Goal: Task Accomplishment & Management: Manage account settings

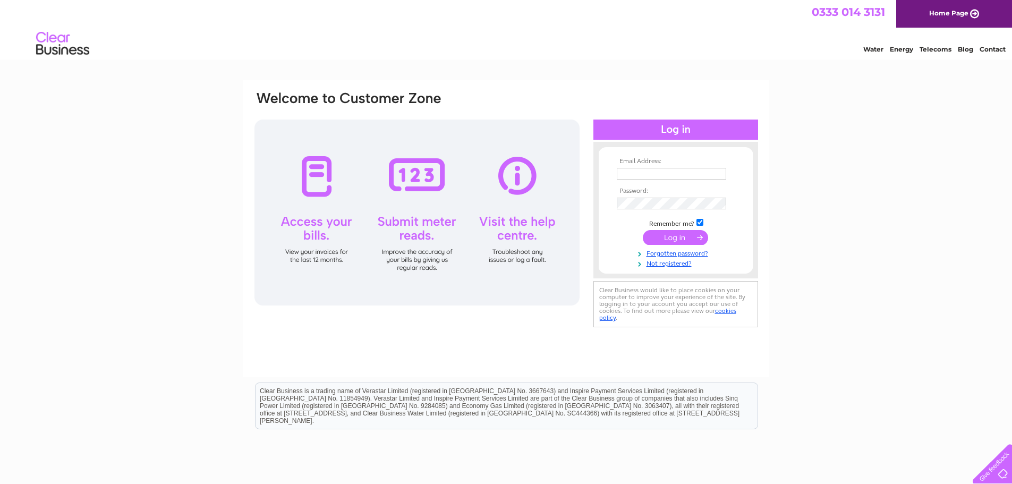
type input "accounts@bjre.co.uk"
click at [677, 241] on input "submit" at bounding box center [675, 237] width 65 height 15
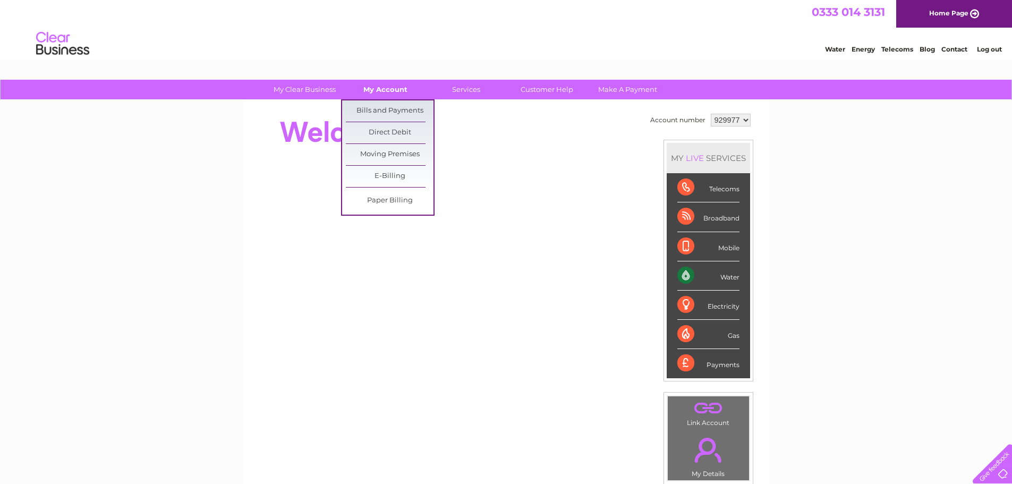
click at [384, 88] on link "My Account" at bounding box center [386, 90] width 88 height 20
click at [385, 106] on link "Bills and Payments" at bounding box center [390, 110] width 88 height 21
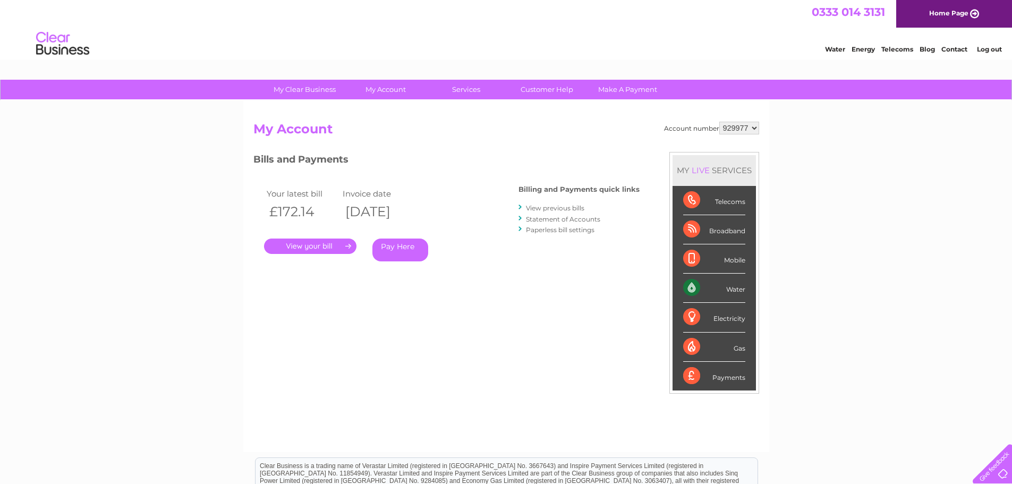
click at [312, 250] on link "." at bounding box center [310, 246] width 92 height 15
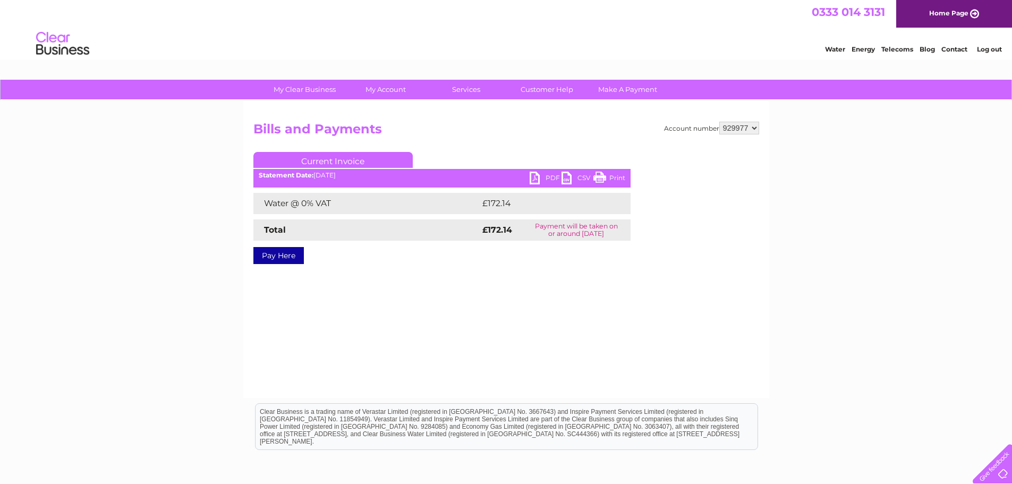
click at [542, 180] on link "PDF" at bounding box center [546, 179] width 32 height 15
click at [746, 449] on html "Clear Business is a trading name of Verastar Limited (registered in [GEOGRAPHIC…" at bounding box center [506, 432] width 1012 height 68
